Goal: Task Accomplishment & Management: Complete application form

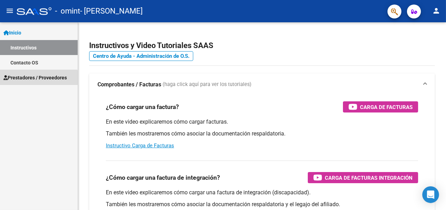
click at [36, 78] on span "Prestadores / Proveedores" at bounding box center [34, 78] width 63 height 8
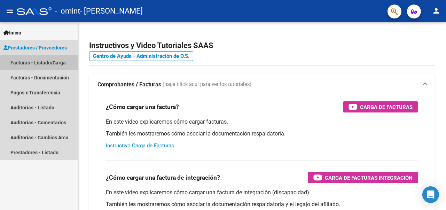
click at [52, 68] on link "Facturas - Listado/Carga" at bounding box center [39, 62] width 78 height 15
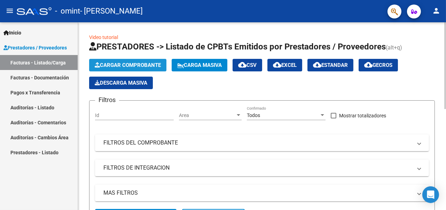
click at [157, 68] on button "Cargar Comprobante" at bounding box center [127, 65] width 77 height 13
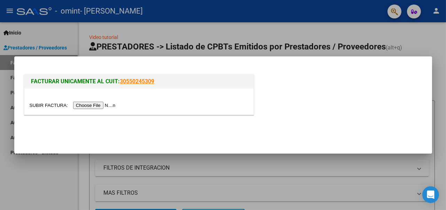
click at [93, 104] on input "file" at bounding box center [74, 105] width 88 height 7
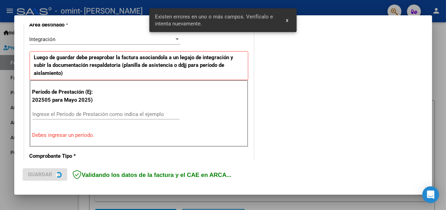
scroll to position [168, 0]
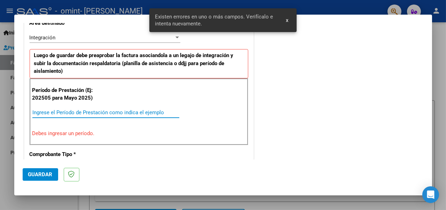
click at [90, 111] on input "Ingrese el Período de Prestación como indica el ejemplo" at bounding box center [105, 112] width 147 height 6
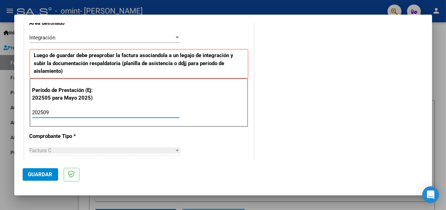
type input "202509"
click at [41, 176] on span "Guardar" at bounding box center [40, 174] width 24 height 6
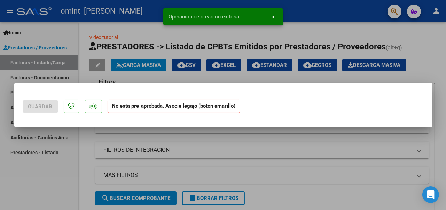
scroll to position [0, 0]
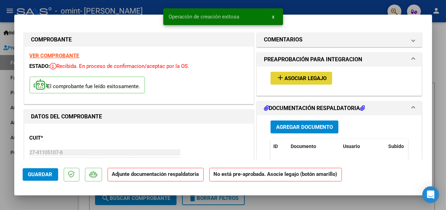
click at [308, 77] on span "Asociar Legajo" at bounding box center [306, 78] width 42 height 6
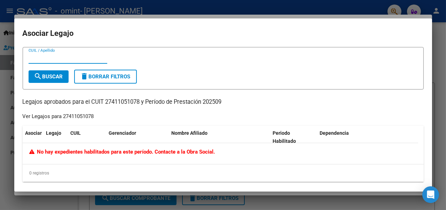
click at [42, 59] on input "CUIL / Apellido" at bounding box center [68, 58] width 79 height 6
type input "d"
type input "B"
click at [75, 119] on div "Ver Legajos para 27411051078" at bounding box center [58, 116] width 71 height 8
click at [129, 102] on p "Legajos aprobados para el CUIT 27411051078 y Período de Prestación 202509" at bounding box center [223, 102] width 401 height 9
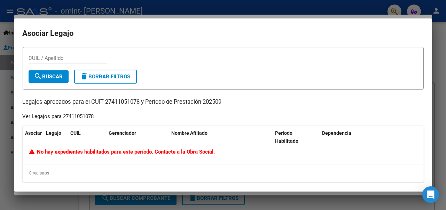
click at [129, 102] on p "Legajos aprobados para el CUIT 27411051078 y Período de Prestación 202509" at bounding box center [223, 102] width 401 height 9
copy p "27411051078"
click at [80, 60] on input "CUIL / Apellido" at bounding box center [68, 58] width 79 height 6
paste input "27411051078"
type input "27411051078"
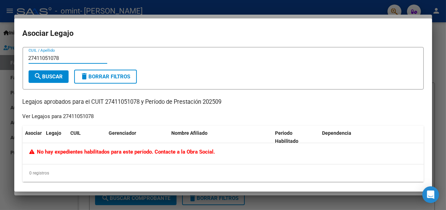
click at [80, 60] on input "27411051078" at bounding box center [68, 58] width 79 height 6
click at [80, 115] on div "Ver Legajos para 27411051078" at bounding box center [58, 116] width 71 height 8
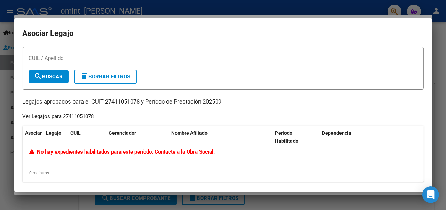
copy div "27411051078"
click at [50, 55] on input "CUIL / Apellido" at bounding box center [68, 58] width 79 height 6
paste input "27411051078"
type input "27411051078"
click at [50, 55] on input "27411051078" at bounding box center [68, 58] width 79 height 6
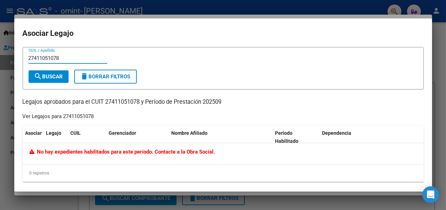
click at [50, 55] on input "27411051078" at bounding box center [68, 58] width 79 height 6
click at [375, 68] on div "CUIL / Apellido" at bounding box center [223, 61] width 389 height 17
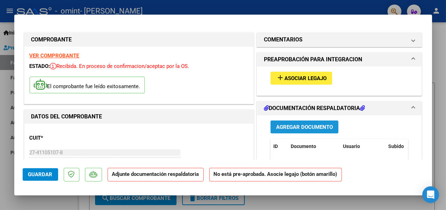
click at [326, 129] on span "Agregar Documento" at bounding box center [304, 127] width 57 height 6
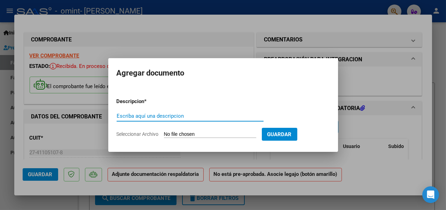
click at [152, 114] on input "Escriba aquí una descripcion" at bounding box center [190, 116] width 147 height 6
click at [181, 133] on input "Seleccionar Archivo" at bounding box center [210, 134] width 92 height 7
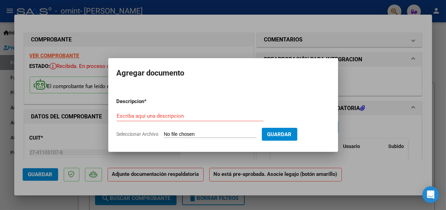
type input "C:\fakepath\Planilla asistencia [PERSON_NAME] 09.pdf"
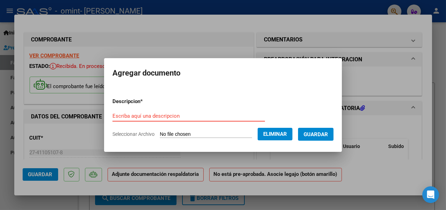
click at [138, 113] on input "Escriba aquí una descripcion" at bounding box center [188, 116] width 153 height 6
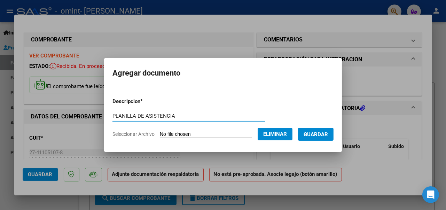
type input "PLANILLA DE ASISTENCIA"
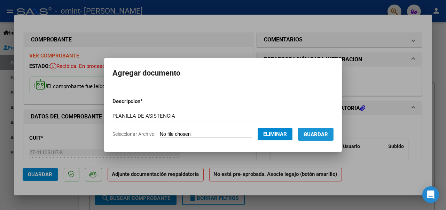
click at [307, 133] on span "Guardar" at bounding box center [316, 134] width 24 height 6
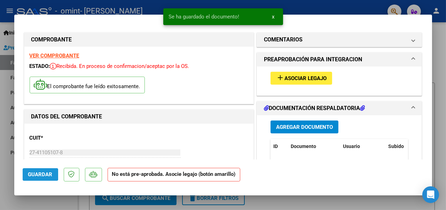
click at [30, 173] on span "Guardar" at bounding box center [40, 174] width 24 height 6
click at [441, 72] on div at bounding box center [223, 105] width 446 height 210
type input "$ 0,00"
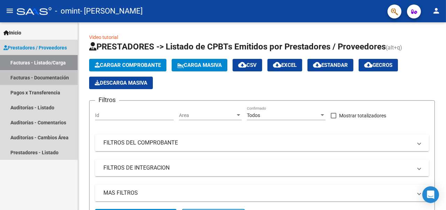
click at [44, 80] on link "Facturas - Documentación" at bounding box center [39, 77] width 78 height 15
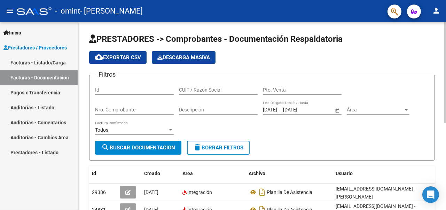
drag, startPoint x: 446, startPoint y: 48, endPoint x: 444, endPoint y: 72, distance: 23.7
click at [441, 72] on div "PRESTADORES -> Comprobantes - Documentación Respaldatoria cloud_download Export…" at bounding box center [263, 202] width 370 height 360
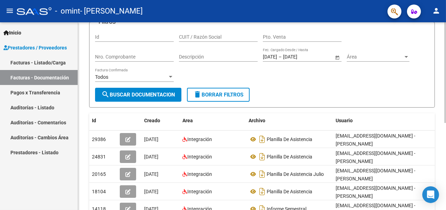
scroll to position [63, 0]
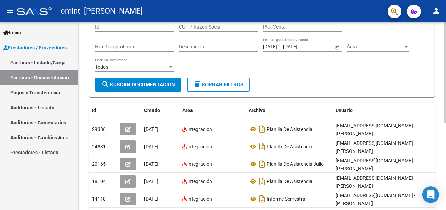
click at [441, 83] on div at bounding box center [445, 104] width 2 height 101
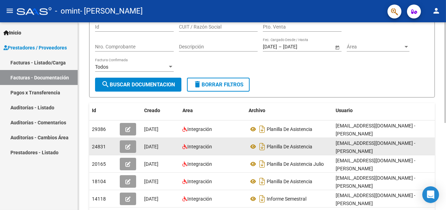
drag, startPoint x: 161, startPoint y: 142, endPoint x: 99, endPoint y: 150, distance: 62.1
click at [99, 150] on div "24831 [DATE] Integración Planilla De Asistencia [EMAIL_ADDRESS][DOMAIN_NAME] - …" at bounding box center [280, 146] width 383 height 17
click at [99, 147] on span "24831" at bounding box center [99, 147] width 14 height 6
click at [100, 146] on span "24831" at bounding box center [99, 147] width 14 height 6
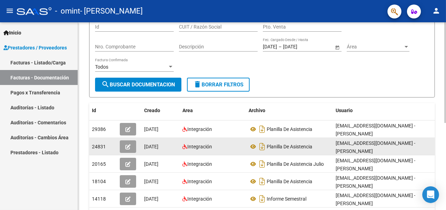
drag, startPoint x: 100, startPoint y: 146, endPoint x: 179, endPoint y: 144, distance: 79.1
click at [180, 144] on datatable-body-cell "Integración" at bounding box center [213, 146] width 66 height 17
click at [252, 142] on icon at bounding box center [253, 146] width 9 height 8
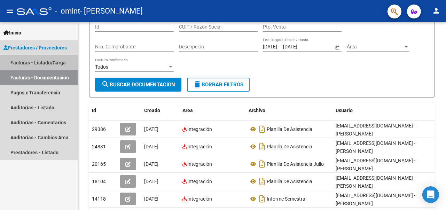
click at [48, 67] on link "Facturas - Listado/Carga" at bounding box center [39, 62] width 78 height 15
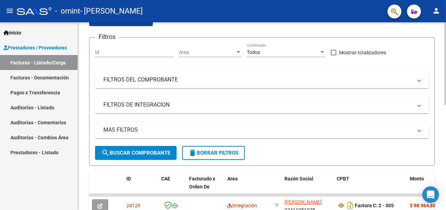
drag, startPoint x: 446, startPoint y: 72, endPoint x: 444, endPoint y: 92, distance: 19.9
click at [441, 92] on div "Video tutorial PRESTADORES -> Listado de CPBTs Emitidos por Prestadores / Prove…" at bounding box center [263, 168] width 370 height 419
drag, startPoint x: 443, startPoint y: 61, endPoint x: 444, endPoint y: 65, distance: 4.9
click at [441, 65] on div "Video tutorial PRESTADORES -> Listado de CPBTs Emitidos por Prestadores / Prove…" at bounding box center [263, 168] width 370 height 419
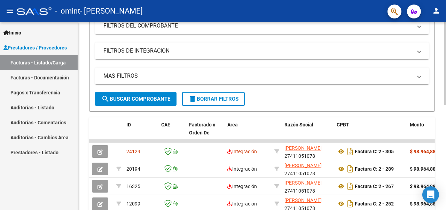
scroll to position [137, 0]
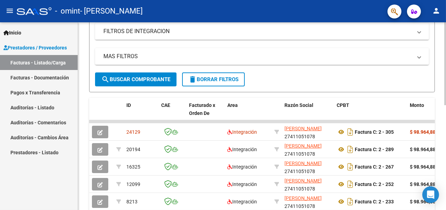
click at [441, 102] on html "menu - omint - [PERSON_NAME] person Inicio Instructivos Contacto OS Prestadores…" at bounding box center [223, 105] width 446 height 210
click at [434, 102] on div "Monto" at bounding box center [428, 105] width 36 height 8
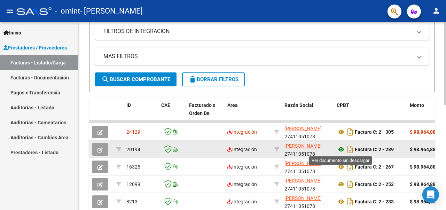
click at [341, 151] on icon at bounding box center [341, 149] width 9 height 8
click at [137, 149] on span "20194" at bounding box center [133, 150] width 14 height 6
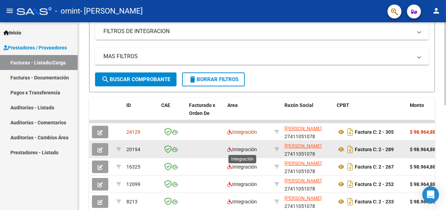
click at [239, 149] on span "Integración" at bounding box center [242, 150] width 30 height 6
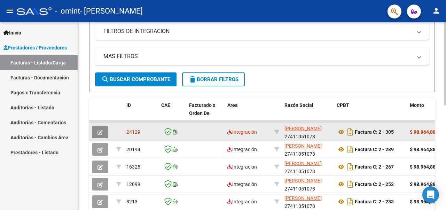
click at [101, 133] on icon "button" at bounding box center [100, 132] width 5 height 5
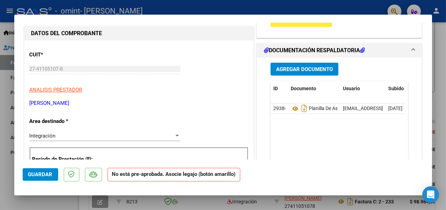
scroll to position [0, 0]
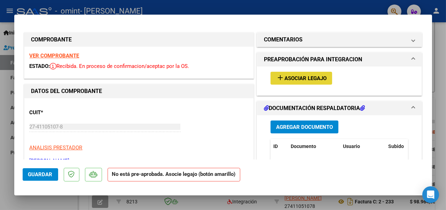
click at [302, 74] on button "add Asociar Legajo" at bounding box center [302, 78] width 62 height 13
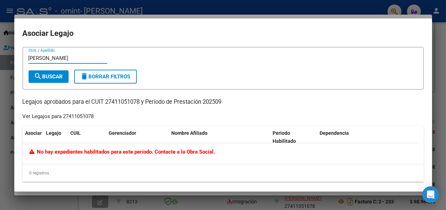
type input "[PERSON_NAME]"
click at [80, 60] on input "[PERSON_NAME]" at bounding box center [68, 58] width 79 height 6
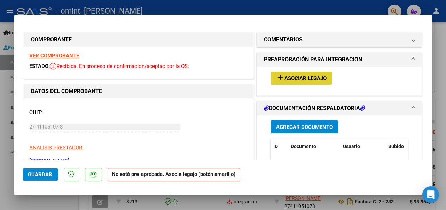
type input "$ 0,00"
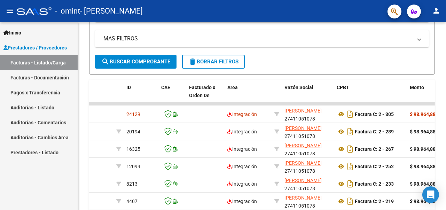
scroll to position [137, 0]
